Goal: Task Accomplishment & Management: Complete application form

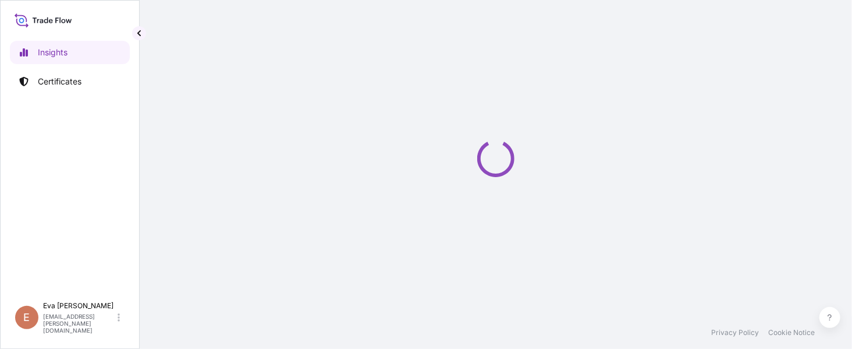
select select "2025"
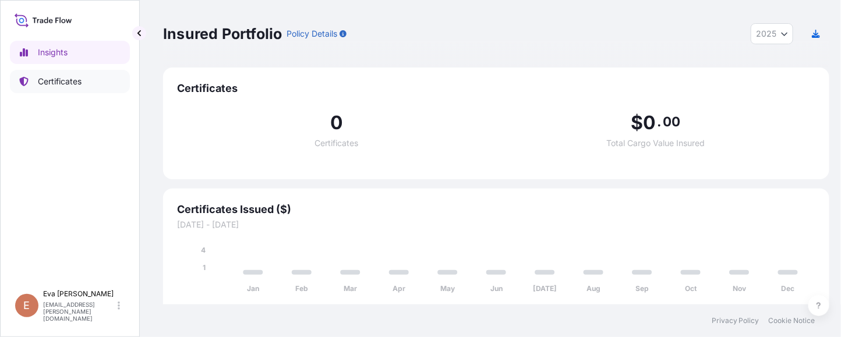
click at [62, 84] on p "Certificates" at bounding box center [60, 82] width 44 height 12
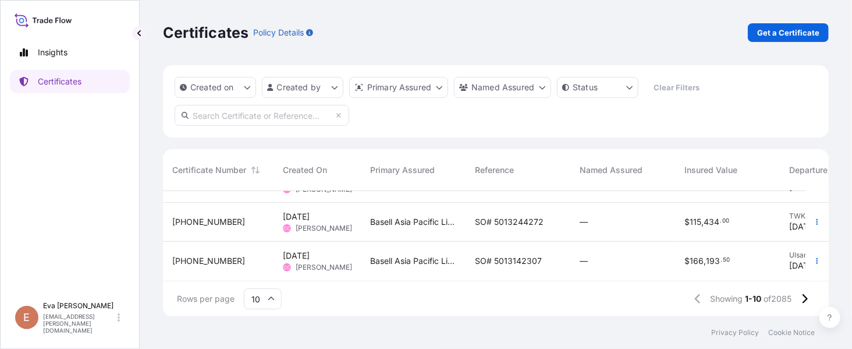
scroll to position [312, 0]
click at [804, 298] on icon at bounding box center [805, 298] width 6 height 10
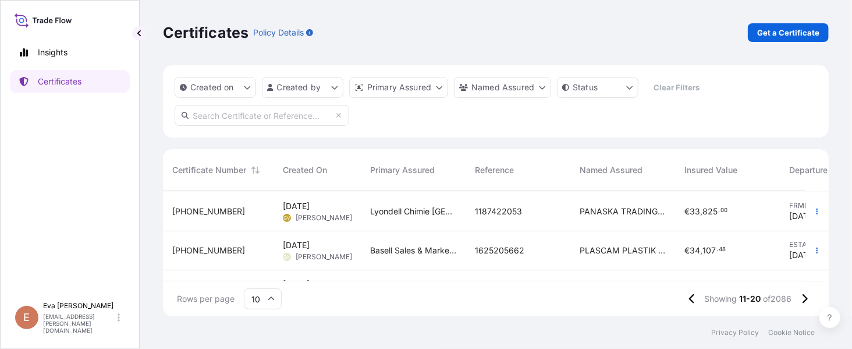
scroll to position [233, 0]
click at [810, 209] on button "button" at bounding box center [817, 211] width 19 height 19
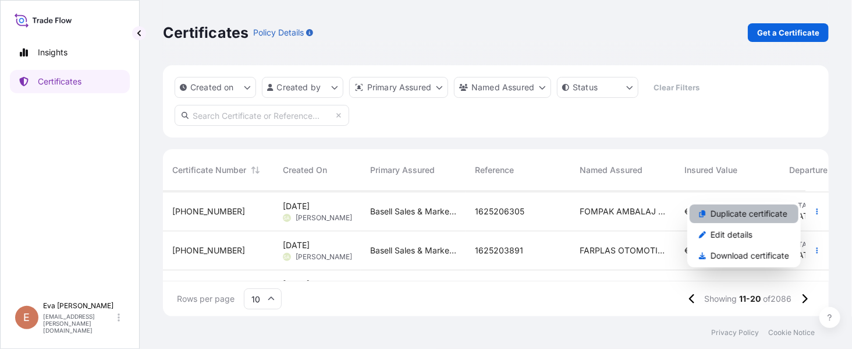
click at [758, 216] on p "Duplicate certificate" at bounding box center [749, 214] width 77 height 12
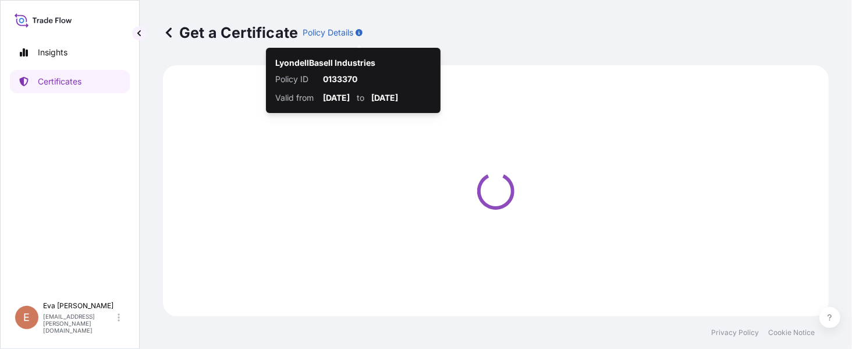
select select "Sea"
select select "Road / [GEOGRAPHIC_DATA]"
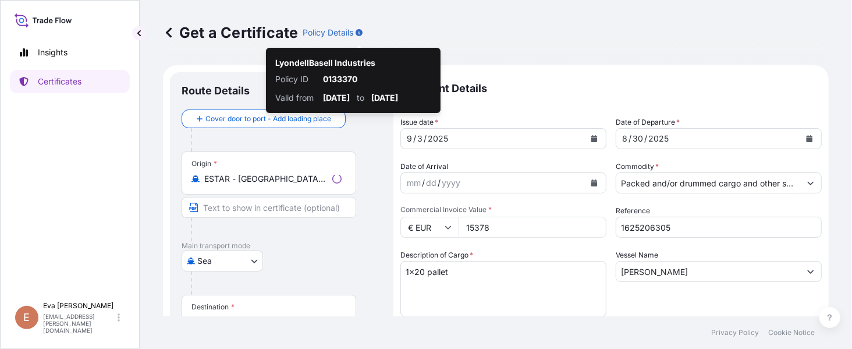
select select "32164"
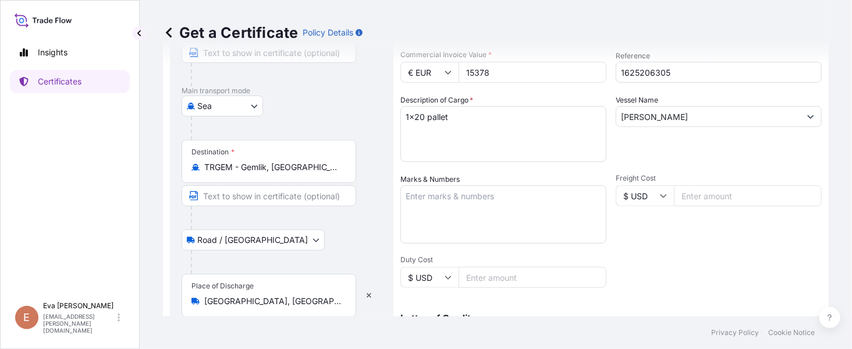
scroll to position [233, 0]
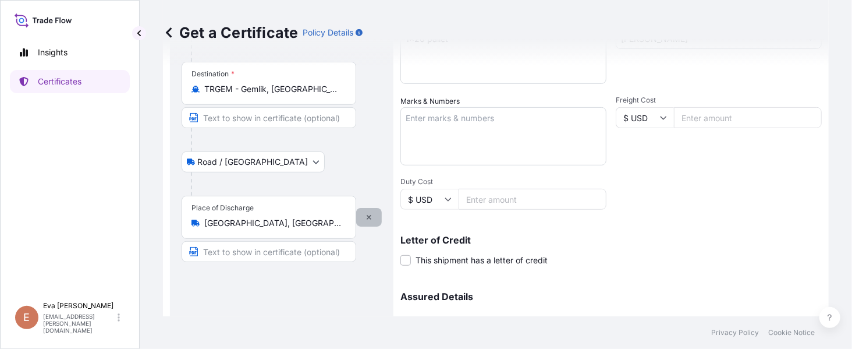
click at [372, 214] on icon "button" at bounding box center [369, 217] width 7 height 7
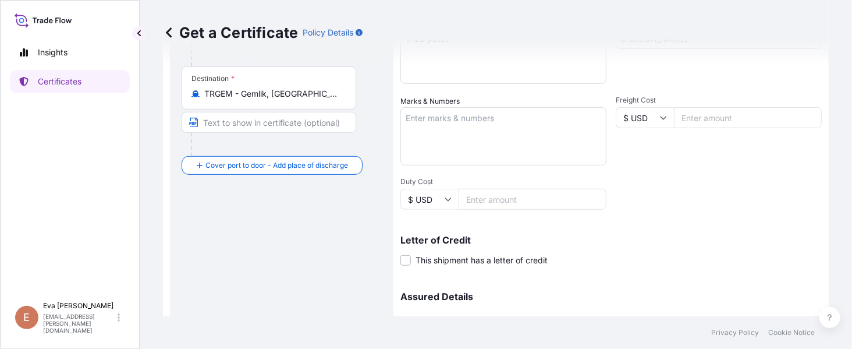
scroll to position [238, 0]
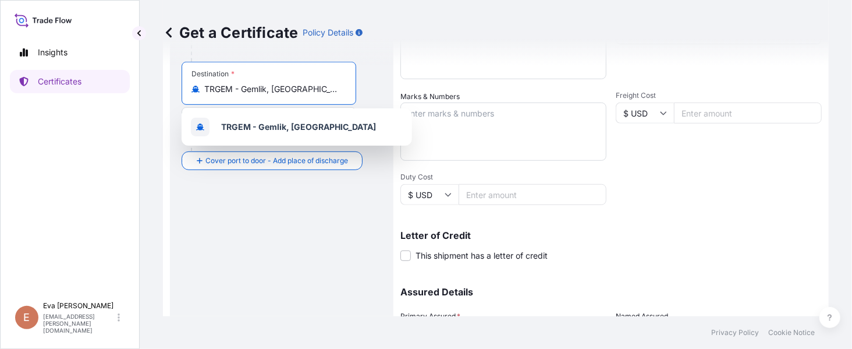
drag, startPoint x: 331, startPoint y: 93, endPoint x: 160, endPoint y: 86, distance: 171.3
click at [160, 86] on div "Get a Certificate Policy Details Route Details Reset Route Details Cover door t…" at bounding box center [496, 158] width 713 height 316
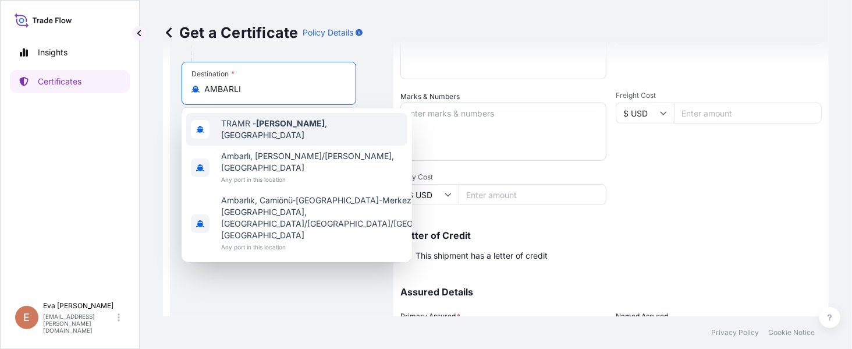
click at [249, 129] on span "TRAMR - [GEOGRAPHIC_DATA] , [GEOGRAPHIC_DATA]" at bounding box center [312, 129] width 182 height 23
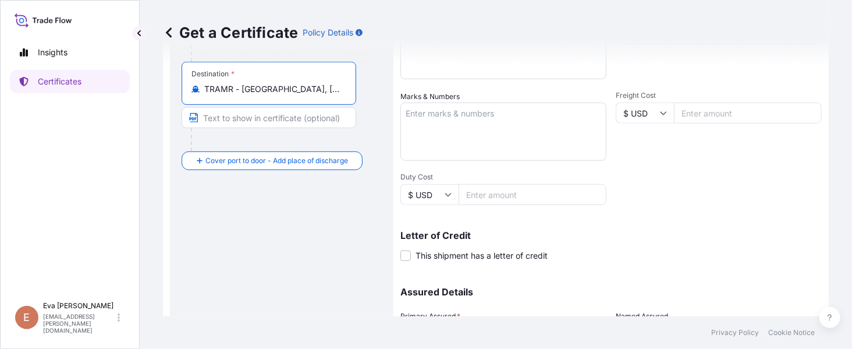
scroll to position [0, 0]
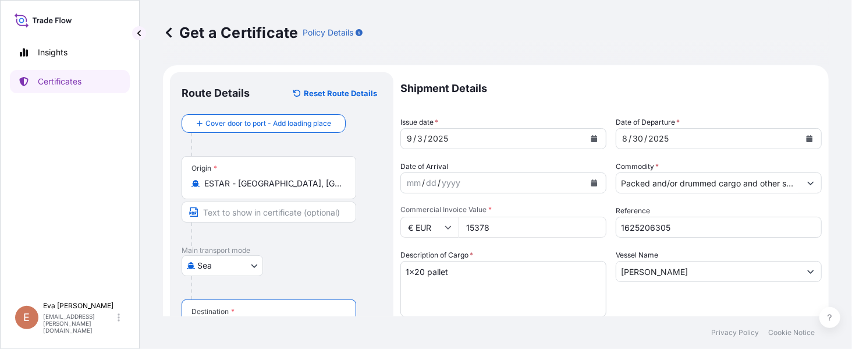
type input "TRAMR - [GEOGRAPHIC_DATA], [GEOGRAPHIC_DATA]"
click at [592, 138] on icon "Calendar" at bounding box center [595, 138] width 6 height 7
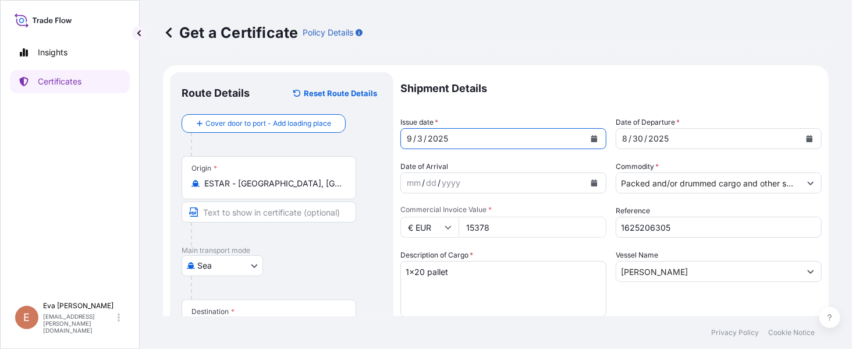
click at [592, 140] on icon "Calendar" at bounding box center [595, 138] width 6 height 7
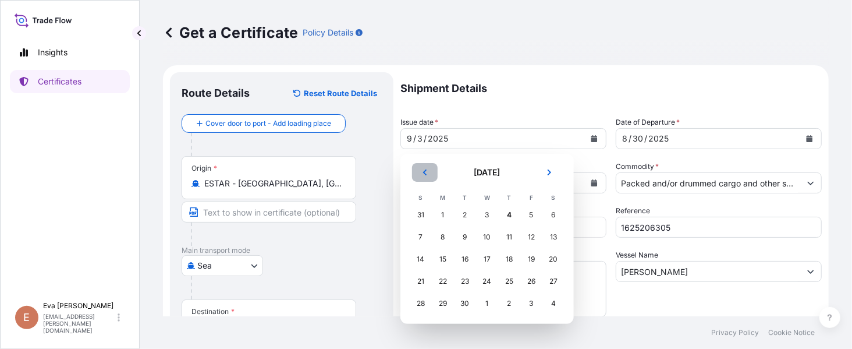
click at [426, 173] on icon "Previous" at bounding box center [425, 172] width 7 height 7
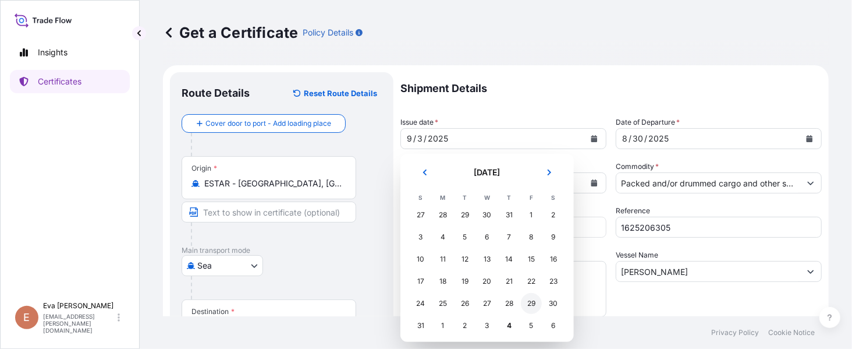
click at [535, 306] on div "29" at bounding box center [531, 303] width 21 height 21
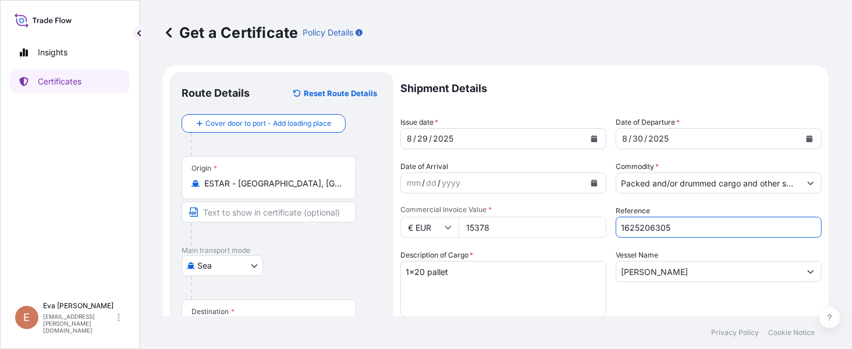
click at [680, 227] on input "1625206305" at bounding box center [719, 227] width 206 height 21
type input "1625207149"
drag, startPoint x: 521, startPoint y: 224, endPoint x: 403, endPoint y: 209, distance: 118.6
click at [403, 209] on div "Commercial Invoice Value * € EUR 15378" at bounding box center [504, 221] width 206 height 33
type input "178200"
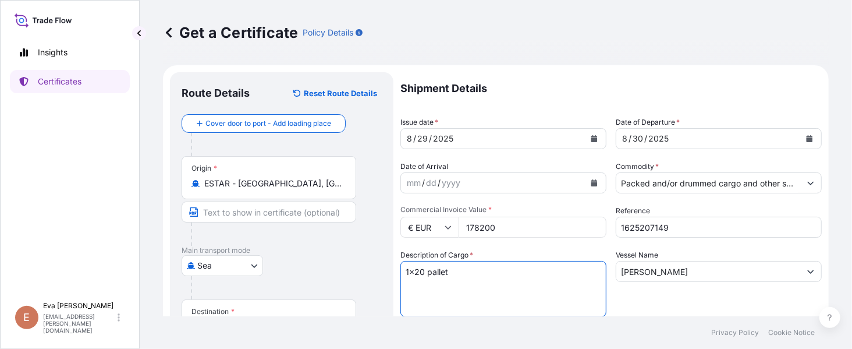
drag, startPoint x: 423, startPoint y: 267, endPoint x: 346, endPoint y: 250, distance: 78.0
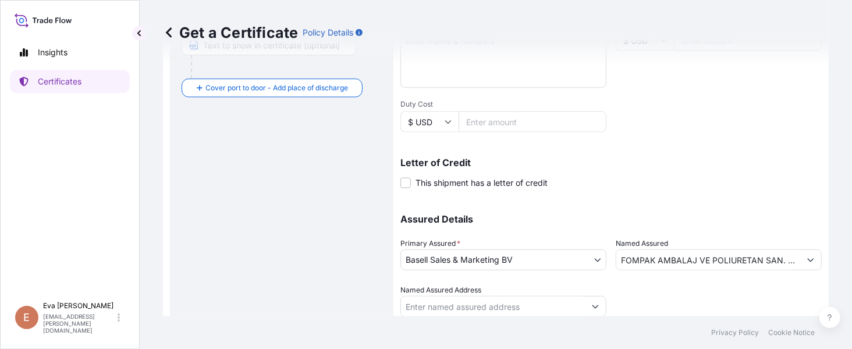
scroll to position [350, 0]
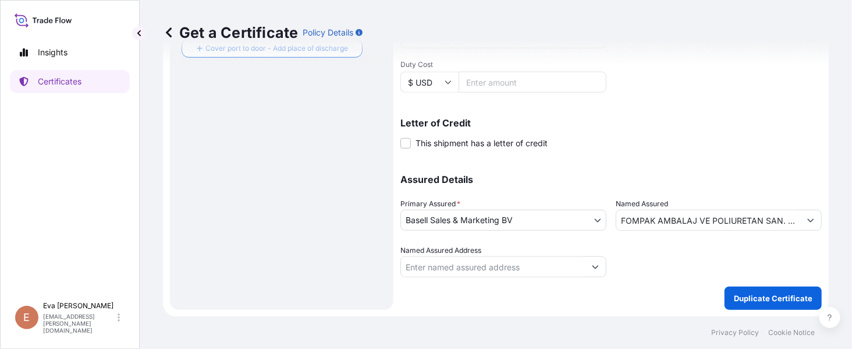
type textarea "4x40' pallet"
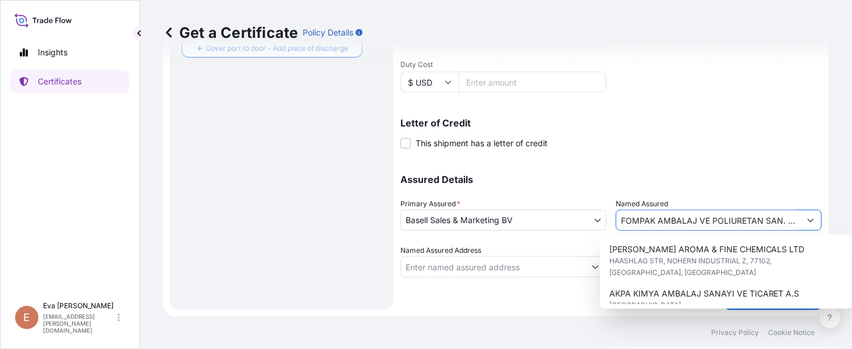
drag, startPoint x: 782, startPoint y: 217, endPoint x: 511, endPoint y: 207, distance: 271.0
click at [511, 207] on div "Assured Details Primary Assured * Basell Sales & Marketing BV Basell Poliolefin…" at bounding box center [612, 219] width 422 height 116
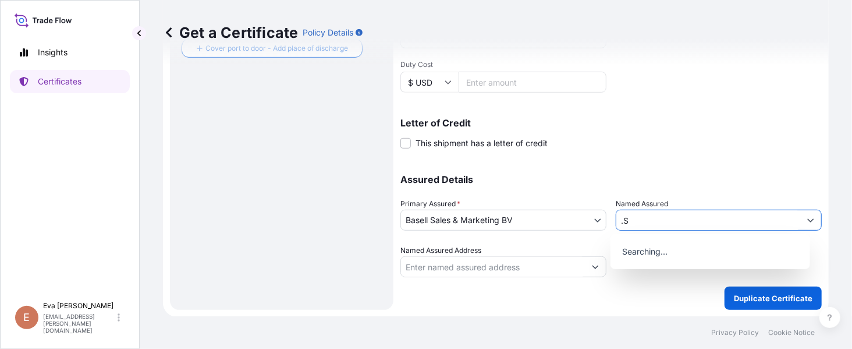
type input "S"
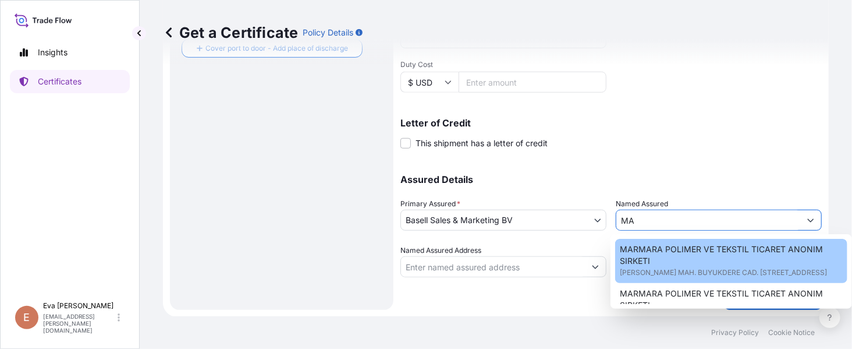
type input "M"
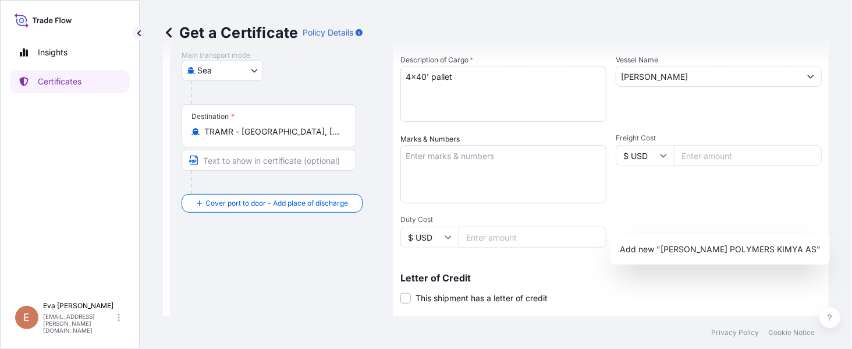
scroll to position [117, 0]
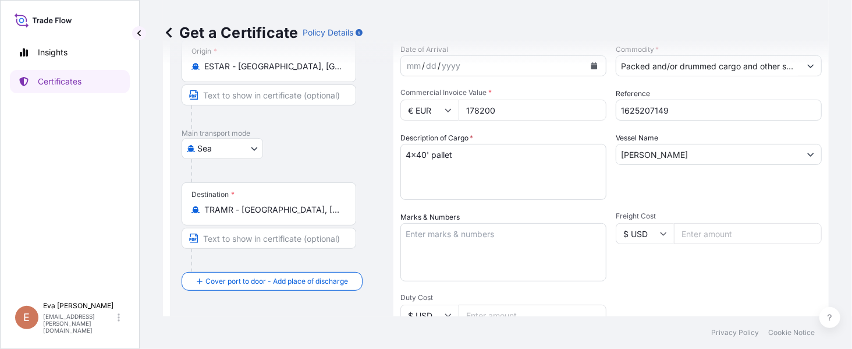
type input "[PERSON_NAME] POLYMERS KIMYA AS"
drag, startPoint x: 412, startPoint y: 151, endPoint x: 379, endPoint y: 151, distance: 32.6
click at [380, 151] on form "Route Details Reset Route Details Cover door to port - Add loading place Place …" at bounding box center [496, 248] width 666 height 601
type textarea "8x40' pallet"
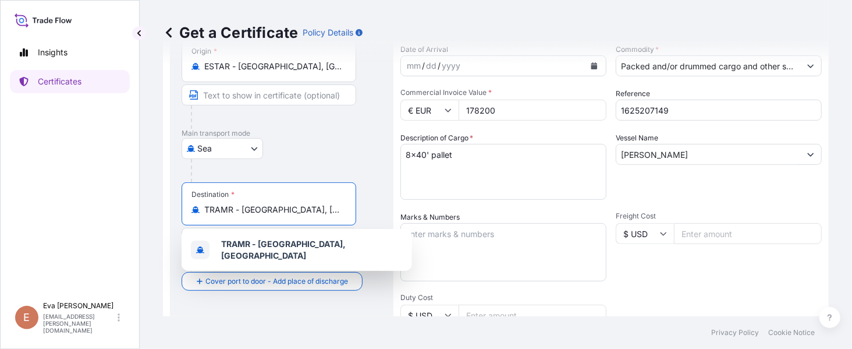
drag, startPoint x: 318, startPoint y: 210, endPoint x: 169, endPoint y: 193, distance: 149.9
click at [169, 193] on form "Route Details Reset Route Details Cover door to port - Add loading place Place …" at bounding box center [496, 248] width 666 height 601
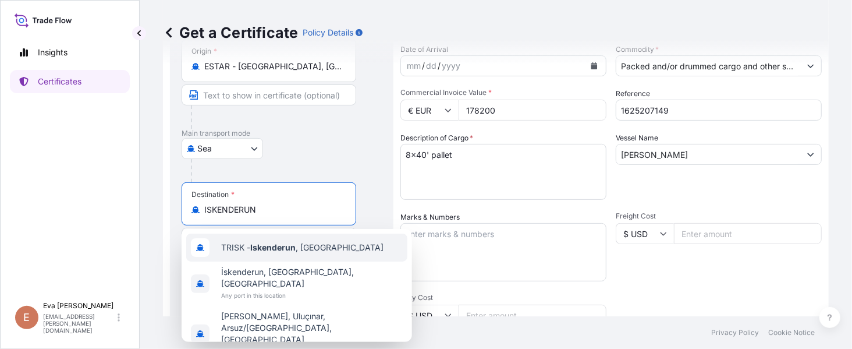
click at [286, 253] on div "TRISK - Iskenderun , [GEOGRAPHIC_DATA]" at bounding box center [296, 247] width 221 height 28
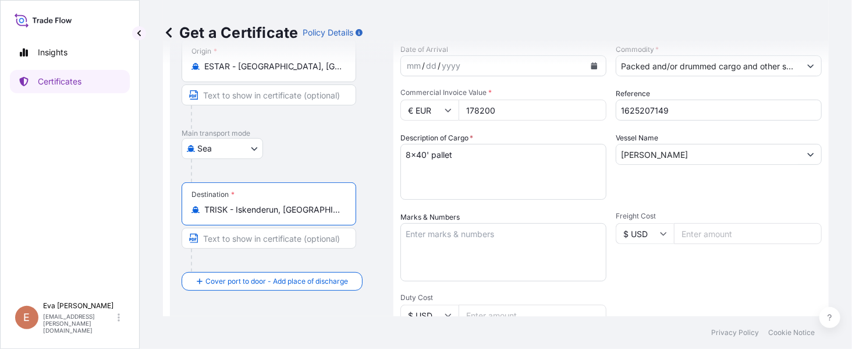
type input "TRISK - Iskenderun, [GEOGRAPHIC_DATA]"
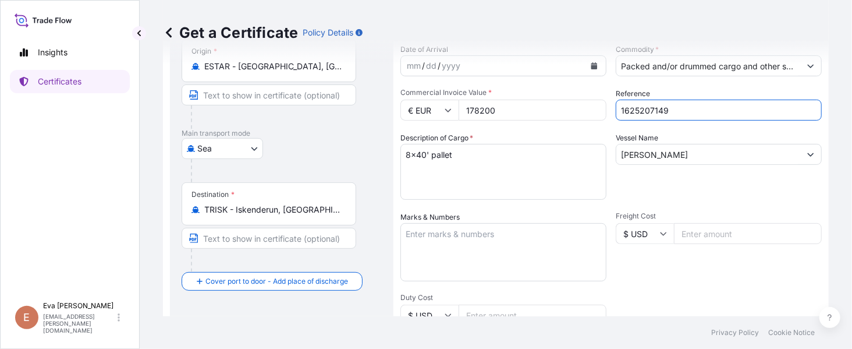
click at [691, 107] on input "1625207149" at bounding box center [719, 110] width 206 height 21
type input "1625206566"
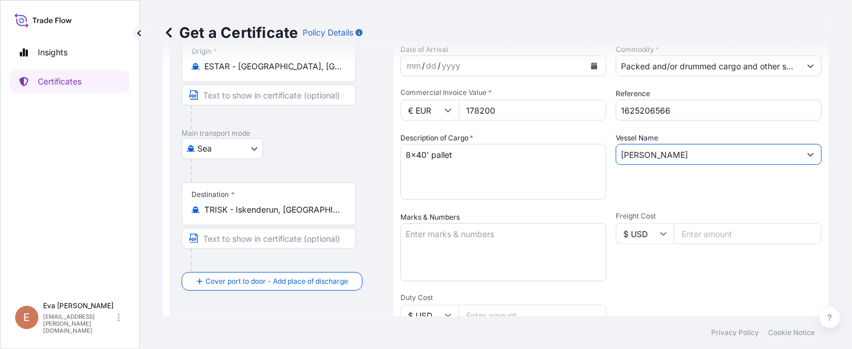
drag, startPoint x: 645, startPoint y: 151, endPoint x: 548, endPoint y: 150, distance: 96.7
click at [548, 150] on div "Shipment Details Issue date * [DATE] Date of Departure * [DATE] Date of Arrival…" at bounding box center [612, 232] width 422 height 555
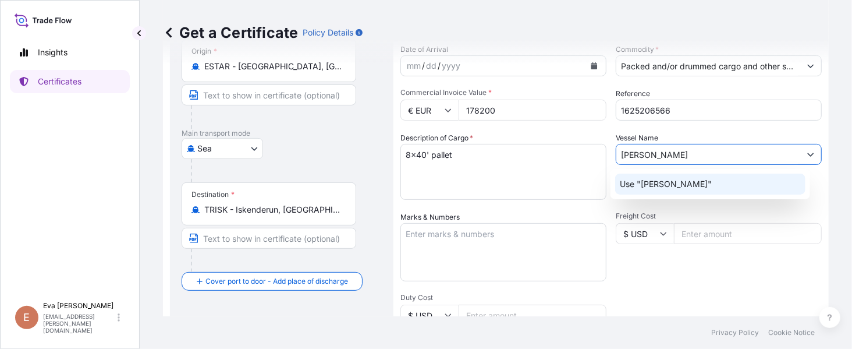
click at [649, 186] on p "Use "[PERSON_NAME]"" at bounding box center [666, 184] width 92 height 12
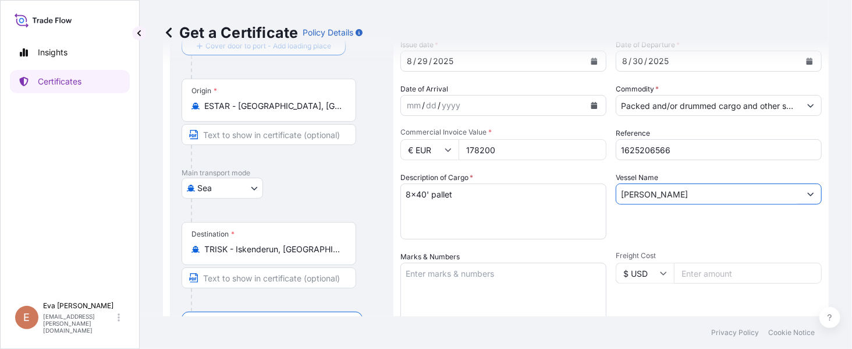
scroll to position [350, 0]
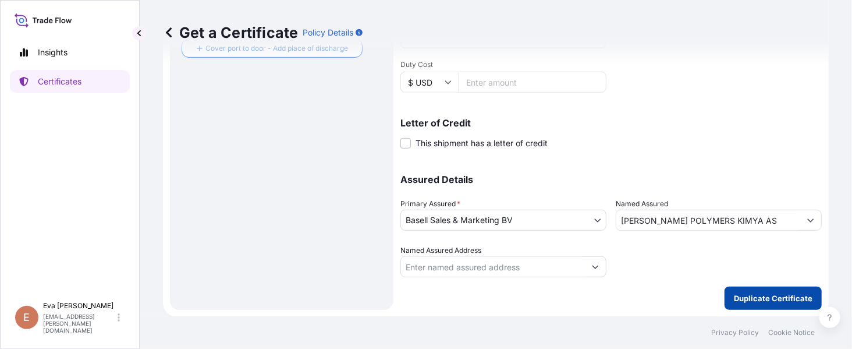
type input "[PERSON_NAME]"
click at [759, 292] on p "Duplicate Certificate" at bounding box center [773, 298] width 79 height 12
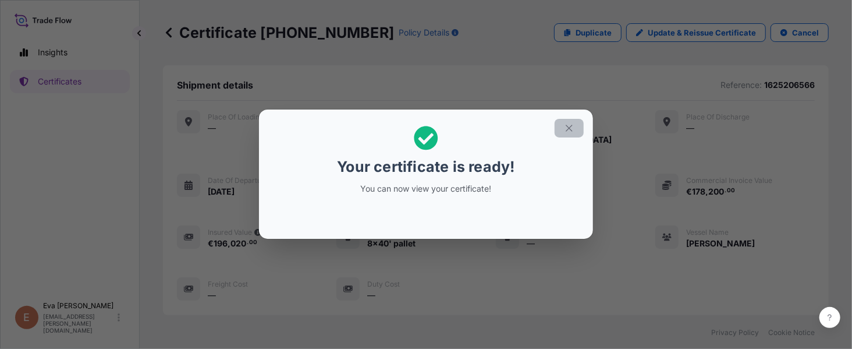
click at [572, 128] on icon "button" at bounding box center [569, 128] width 10 height 10
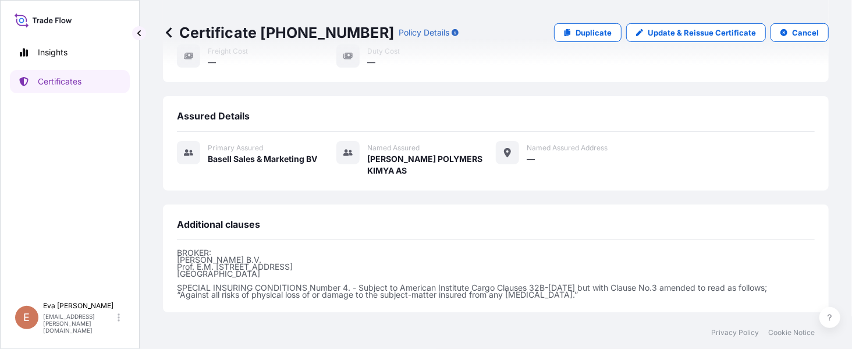
scroll to position [325, 0]
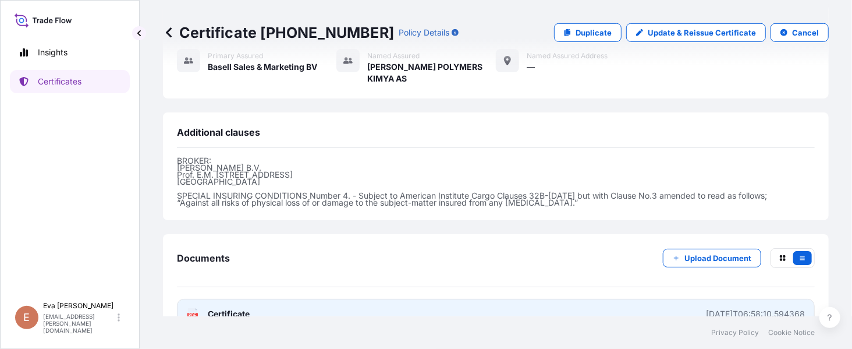
click at [192, 313] on text "PDF" at bounding box center [193, 315] width 8 height 4
